Goal: Navigation & Orientation: Find specific page/section

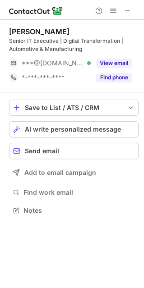
scroll to position [204, 144]
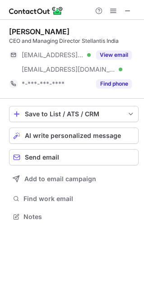
scroll to position [210, 144]
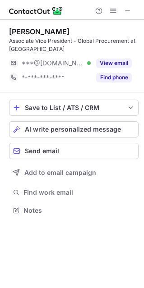
scroll to position [204, 144]
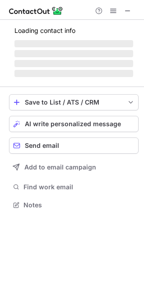
scroll to position [196, 144]
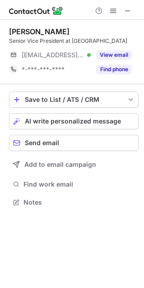
scroll to position [196, 144]
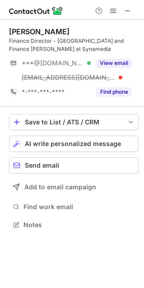
scroll to position [218, 144]
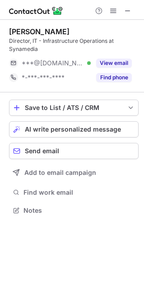
scroll to position [5, 5]
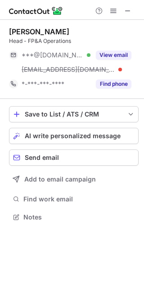
scroll to position [210, 144]
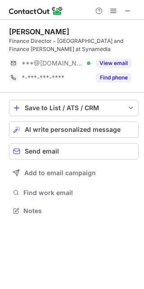
scroll to position [5, 5]
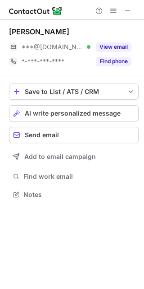
scroll to position [5, 5]
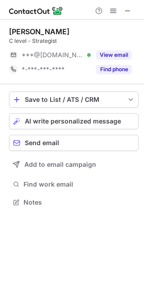
scroll to position [196, 144]
